Goal: Information Seeking & Learning: Stay updated

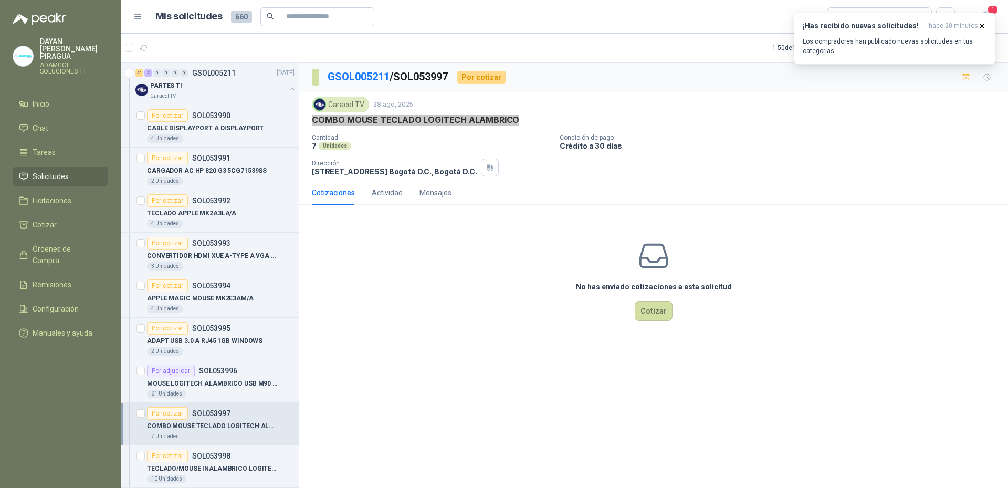
scroll to position [157, 0]
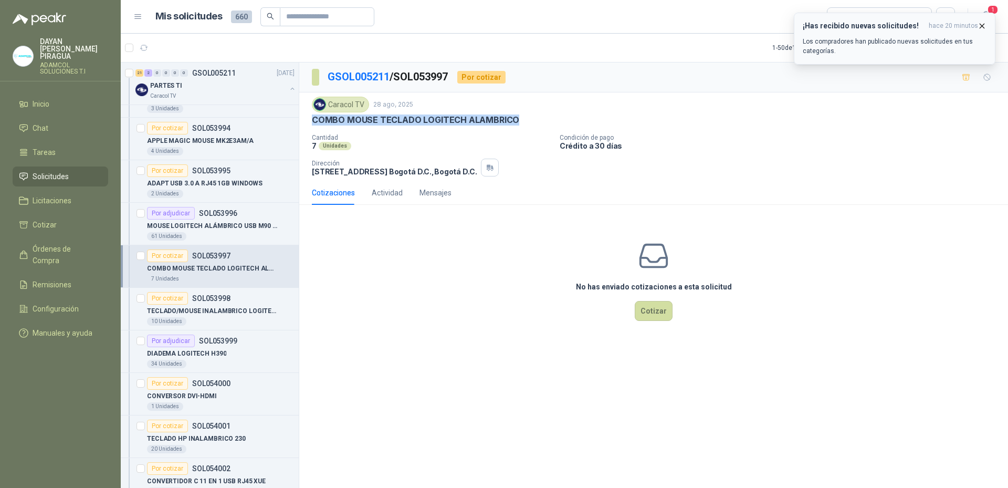
click at [890, 49] on p "Los compradores han publicado nuevas solicitudes en tus categorías." at bounding box center [895, 46] width 184 height 19
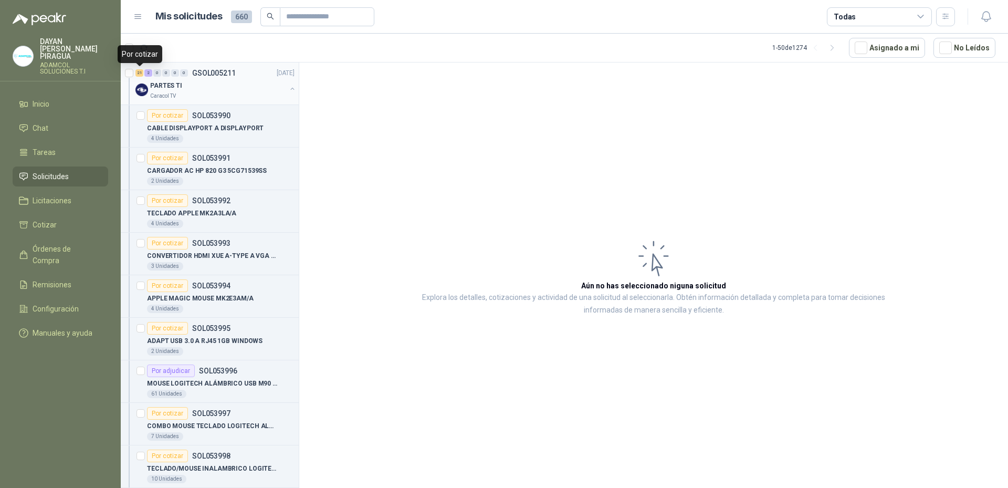
click at [137, 73] on div "21" at bounding box center [139, 72] width 8 height 7
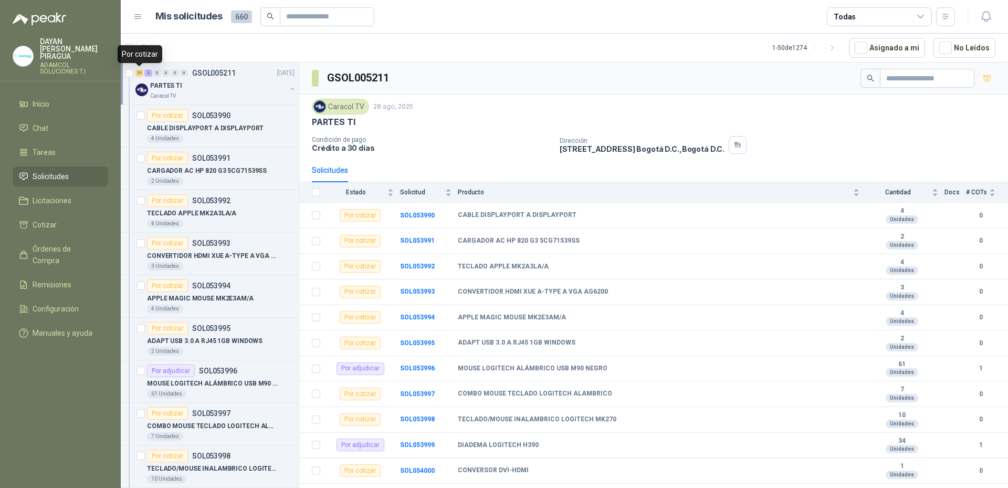
click at [140, 73] on div "21" at bounding box center [139, 72] width 8 height 7
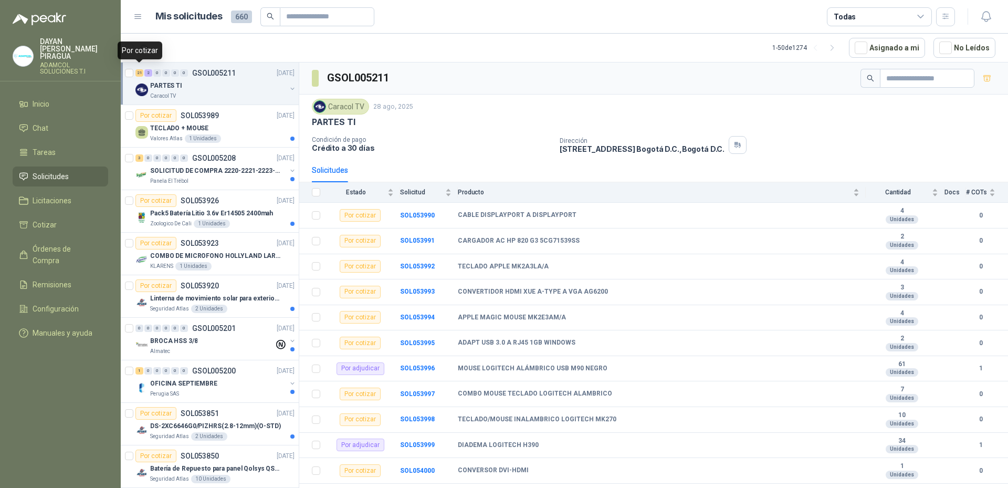
scroll to position [4, 0]
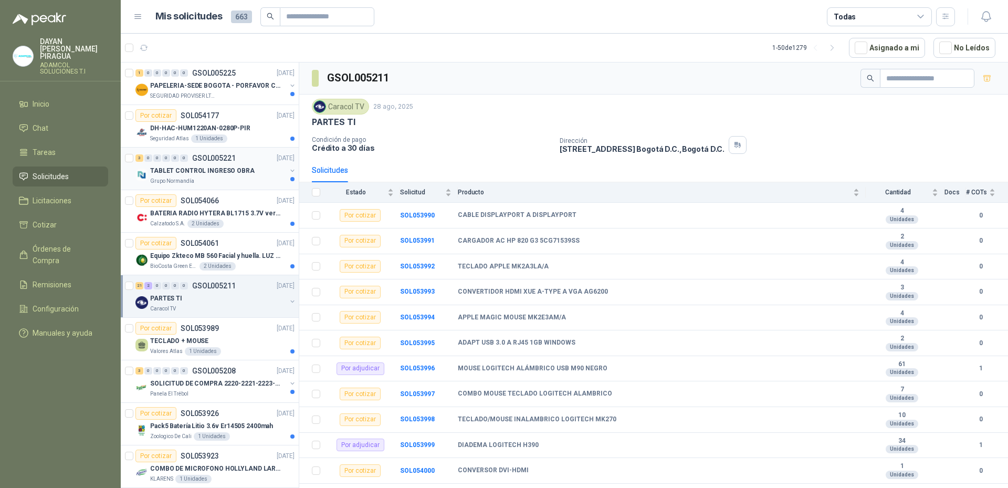
click at [217, 184] on div "Grupo Normandía" at bounding box center [218, 181] width 136 height 8
